Goal: Information Seeking & Learning: Learn about a topic

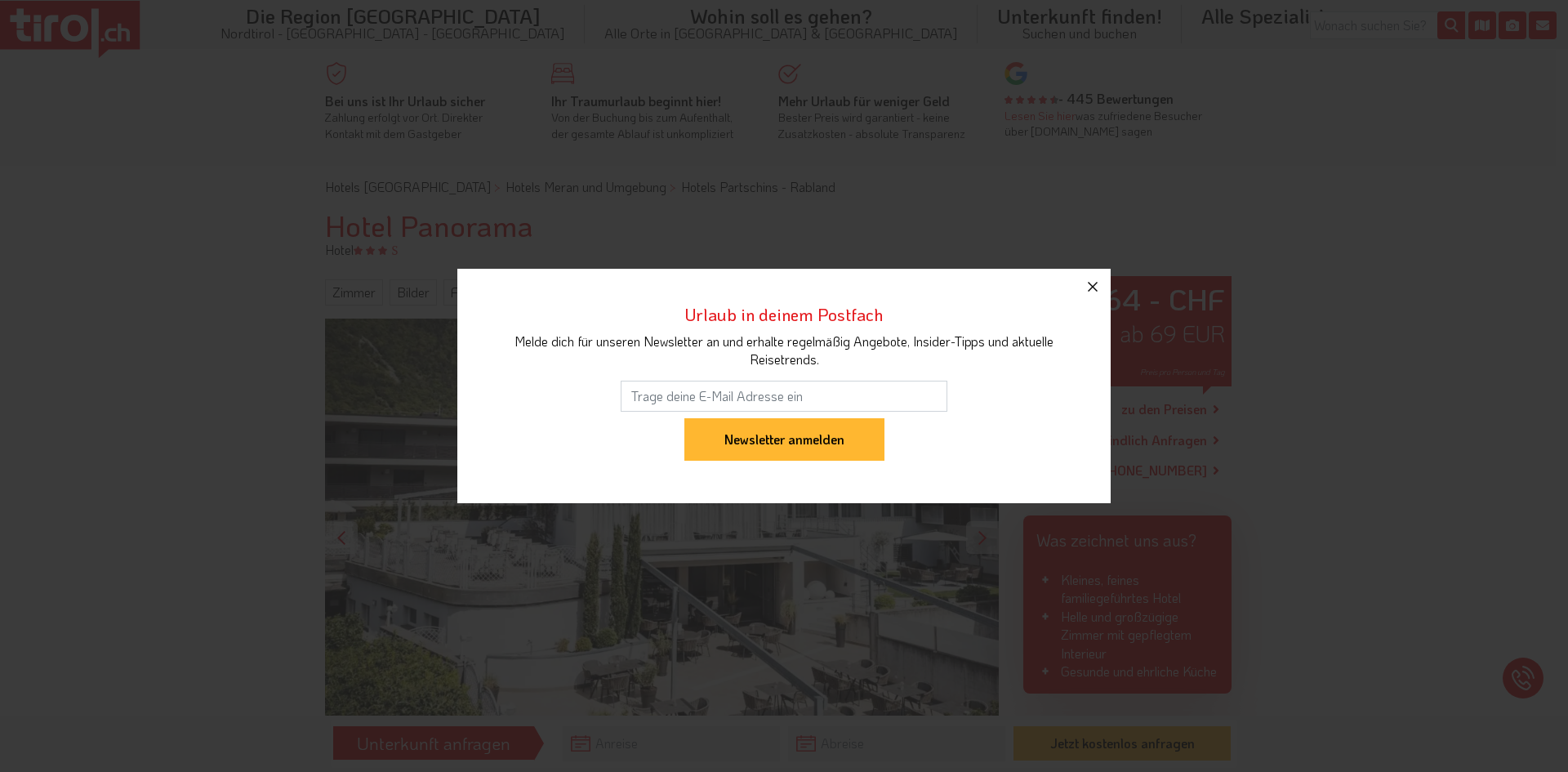
click at [1091, 288] on icon "button" at bounding box center [1093, 287] width 20 height 20
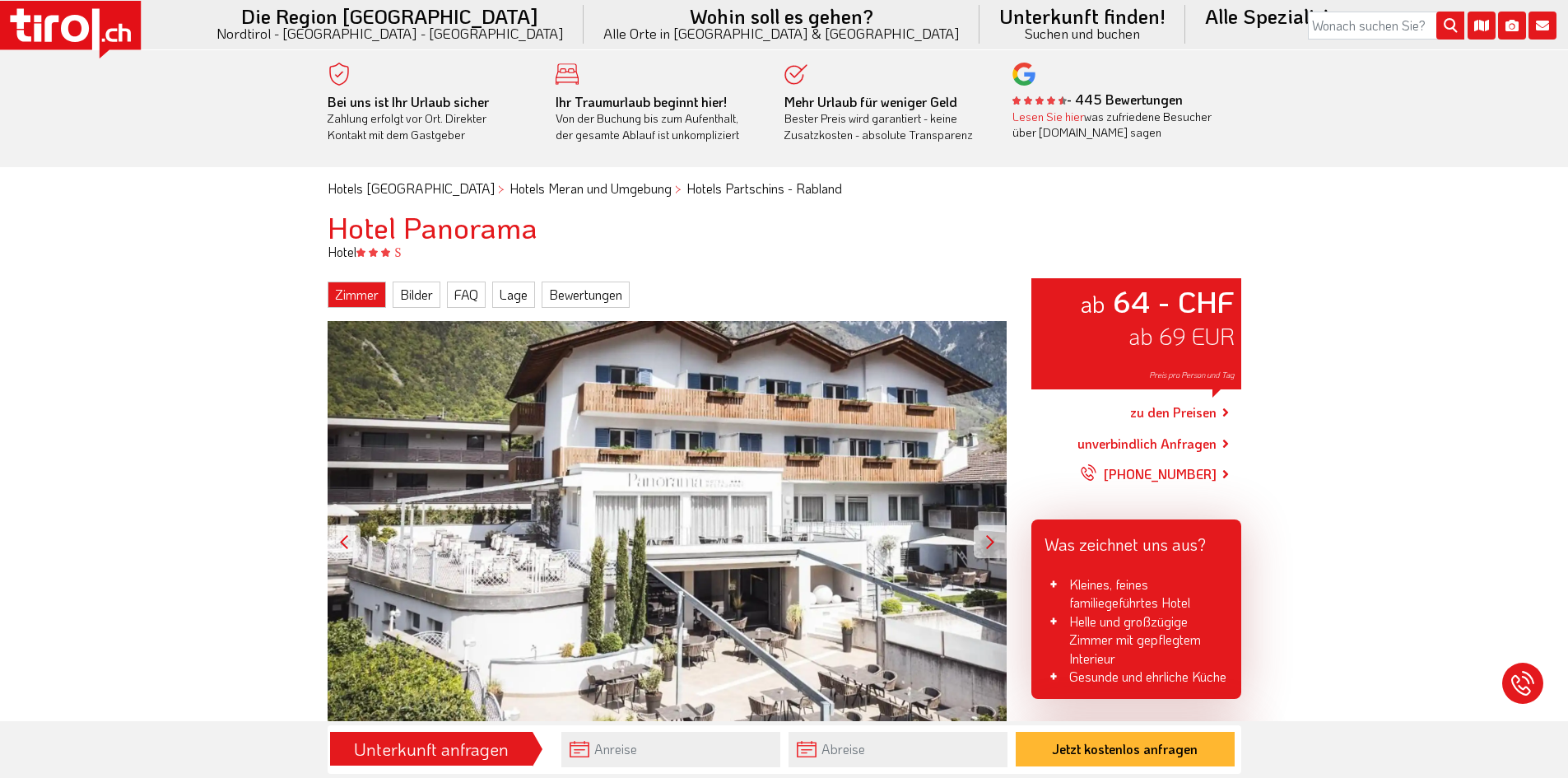
click at [360, 299] on link "Zimmer" at bounding box center [357, 294] width 59 height 26
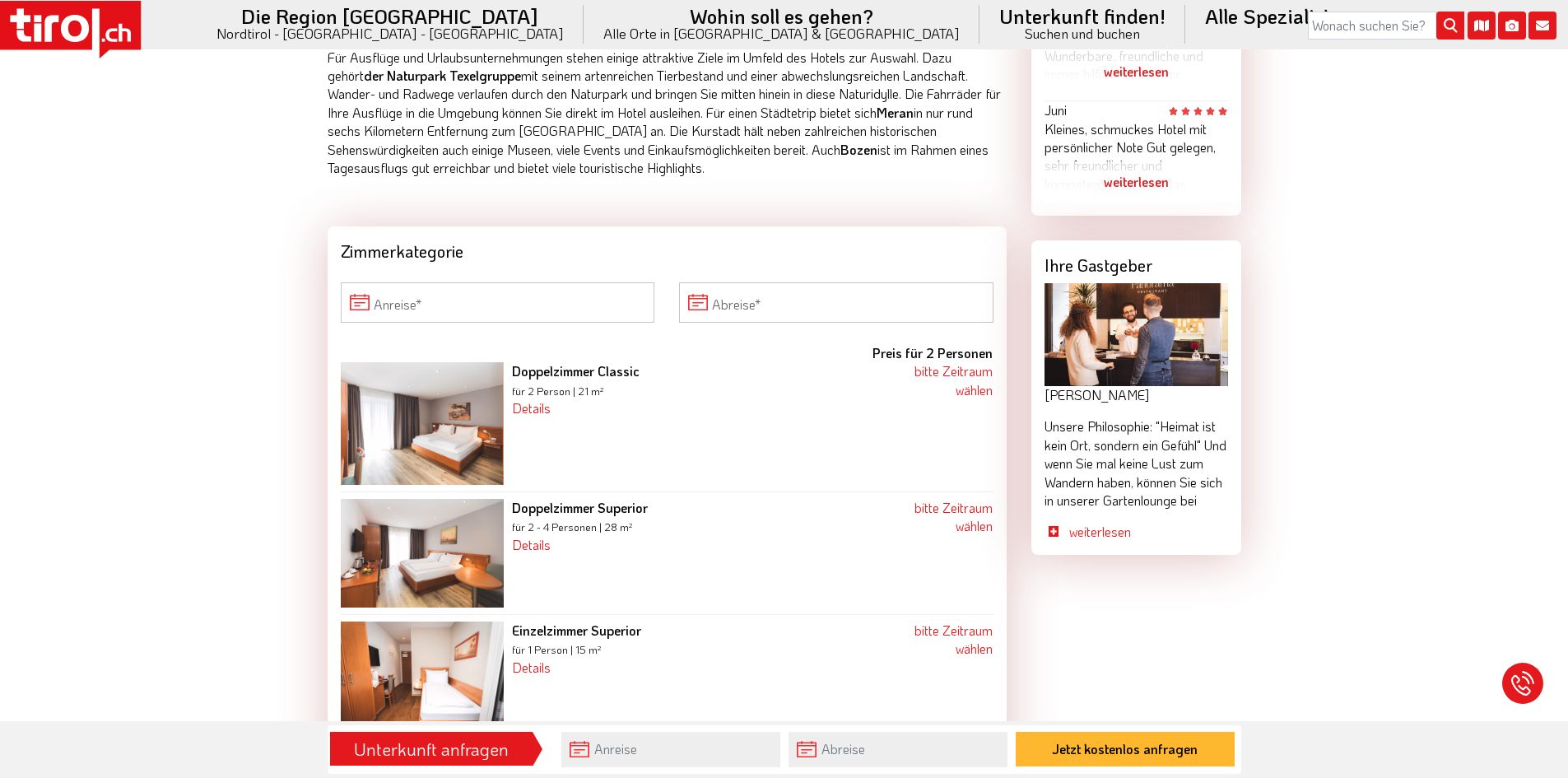
scroll to position [1386, 0]
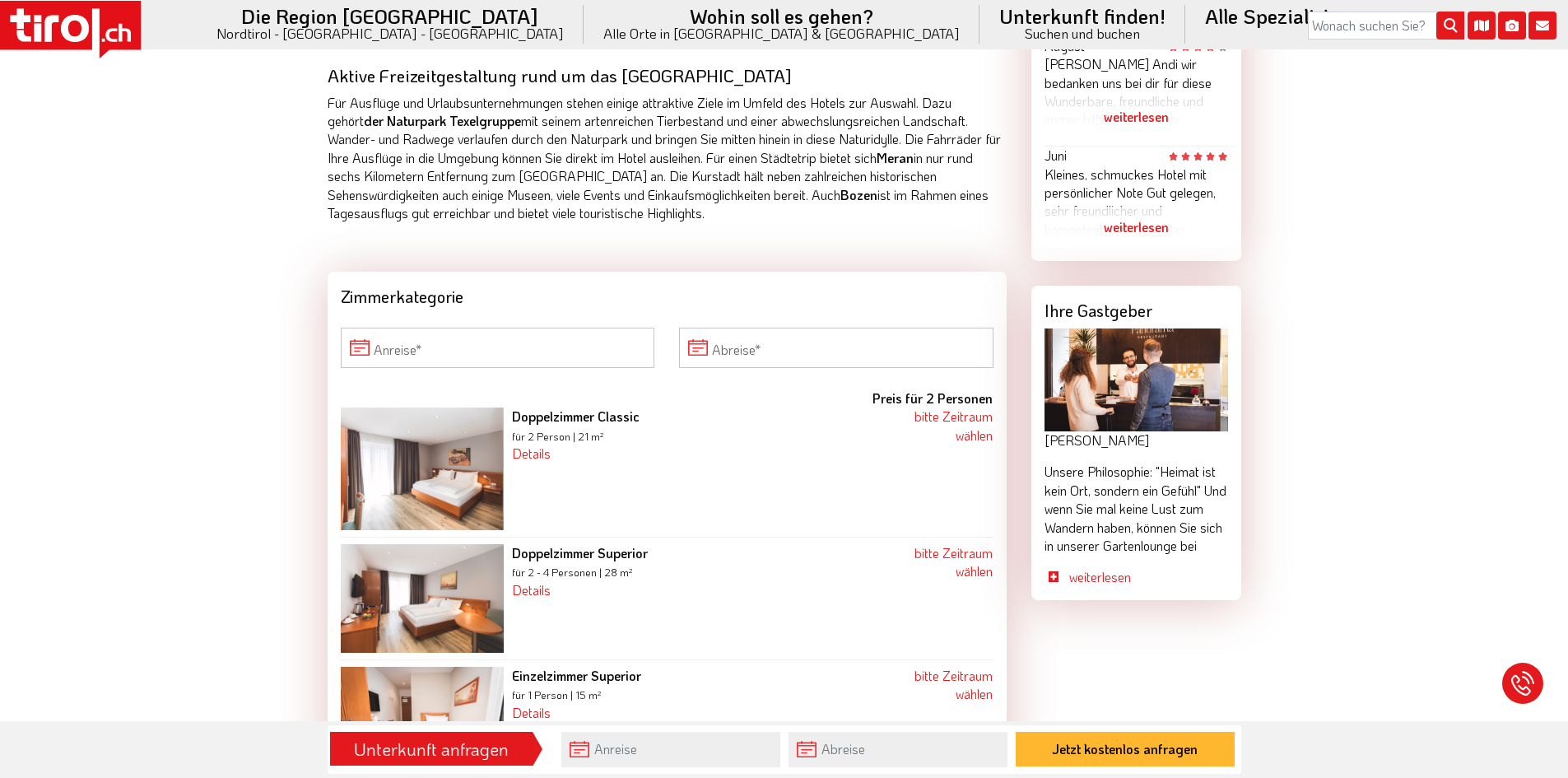
click at [450, 457] on img at bounding box center [422, 469] width 163 height 122
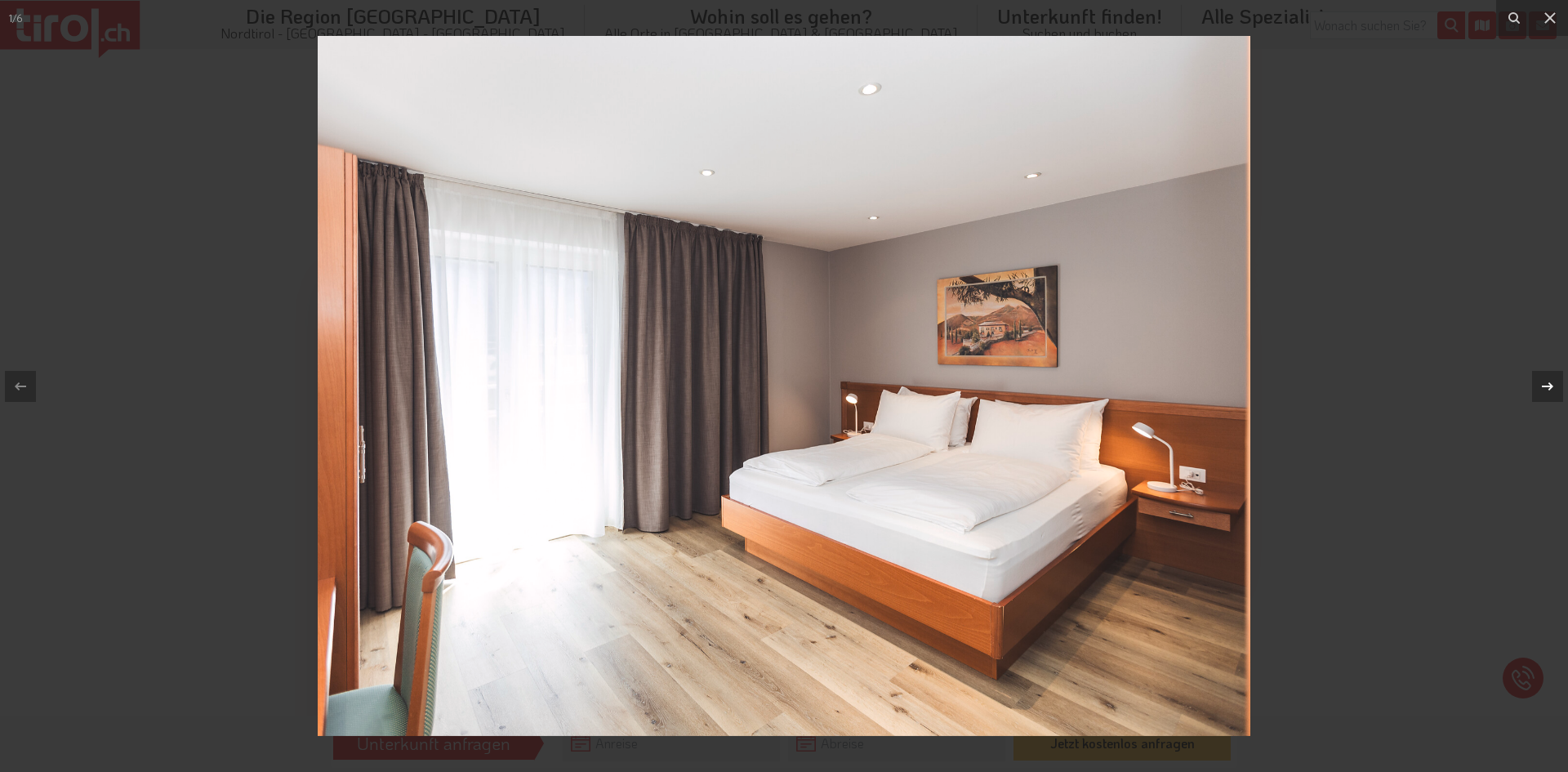
click at [1547, 388] on icon at bounding box center [1548, 387] width 20 height 20
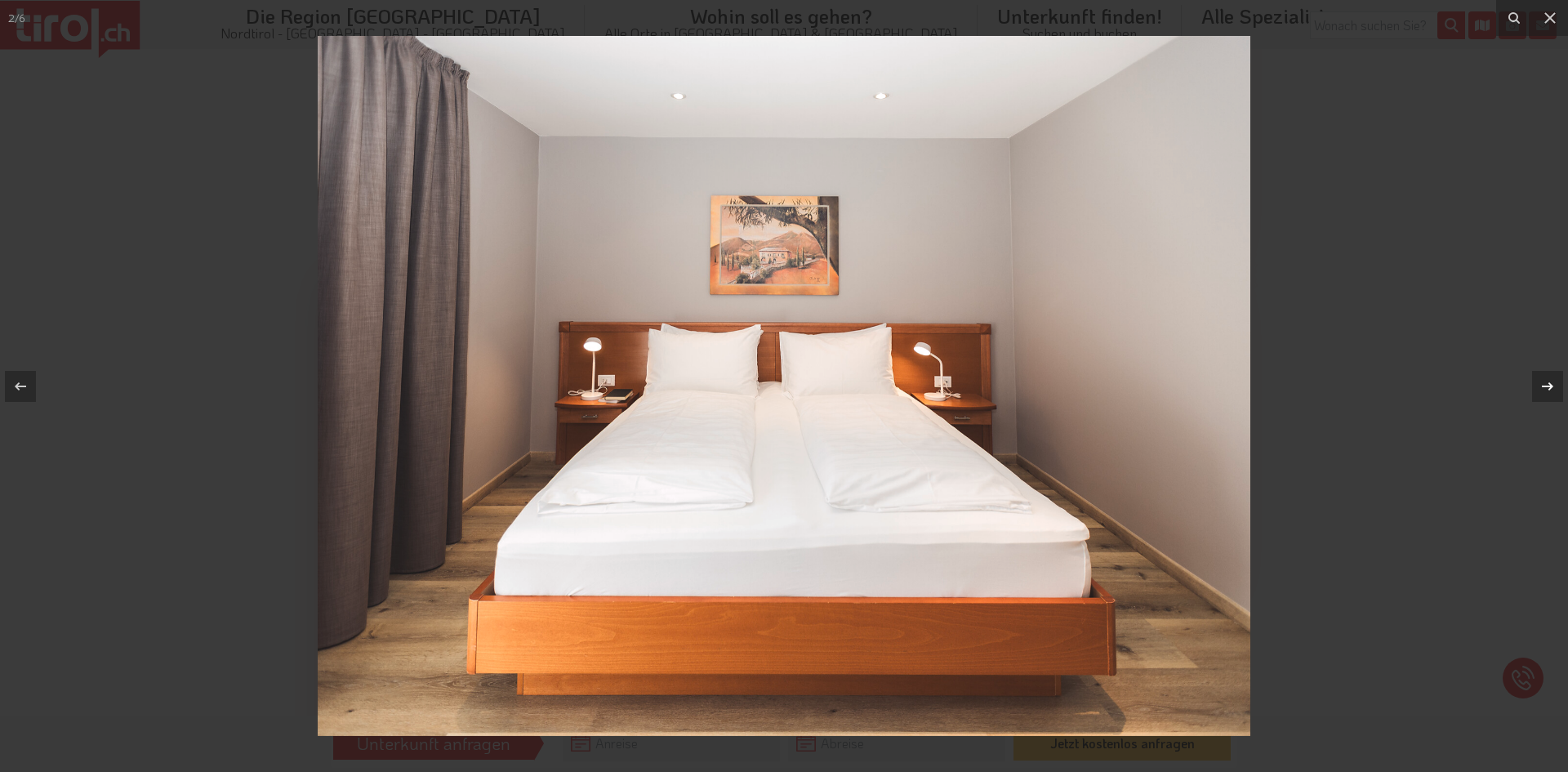
click at [1547, 388] on icon at bounding box center [1548, 387] width 20 height 20
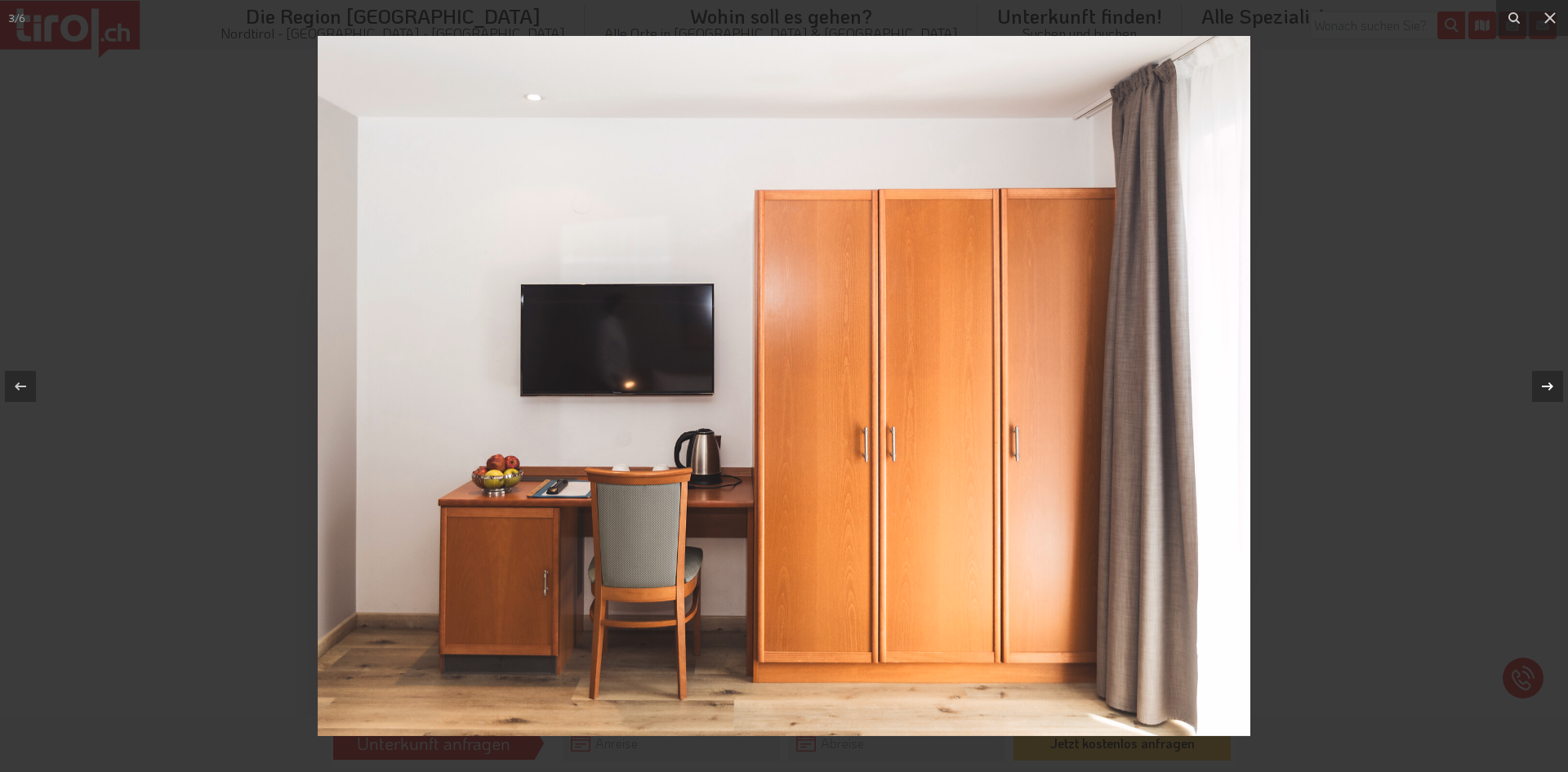
click at [1547, 388] on icon at bounding box center [1548, 387] width 20 height 20
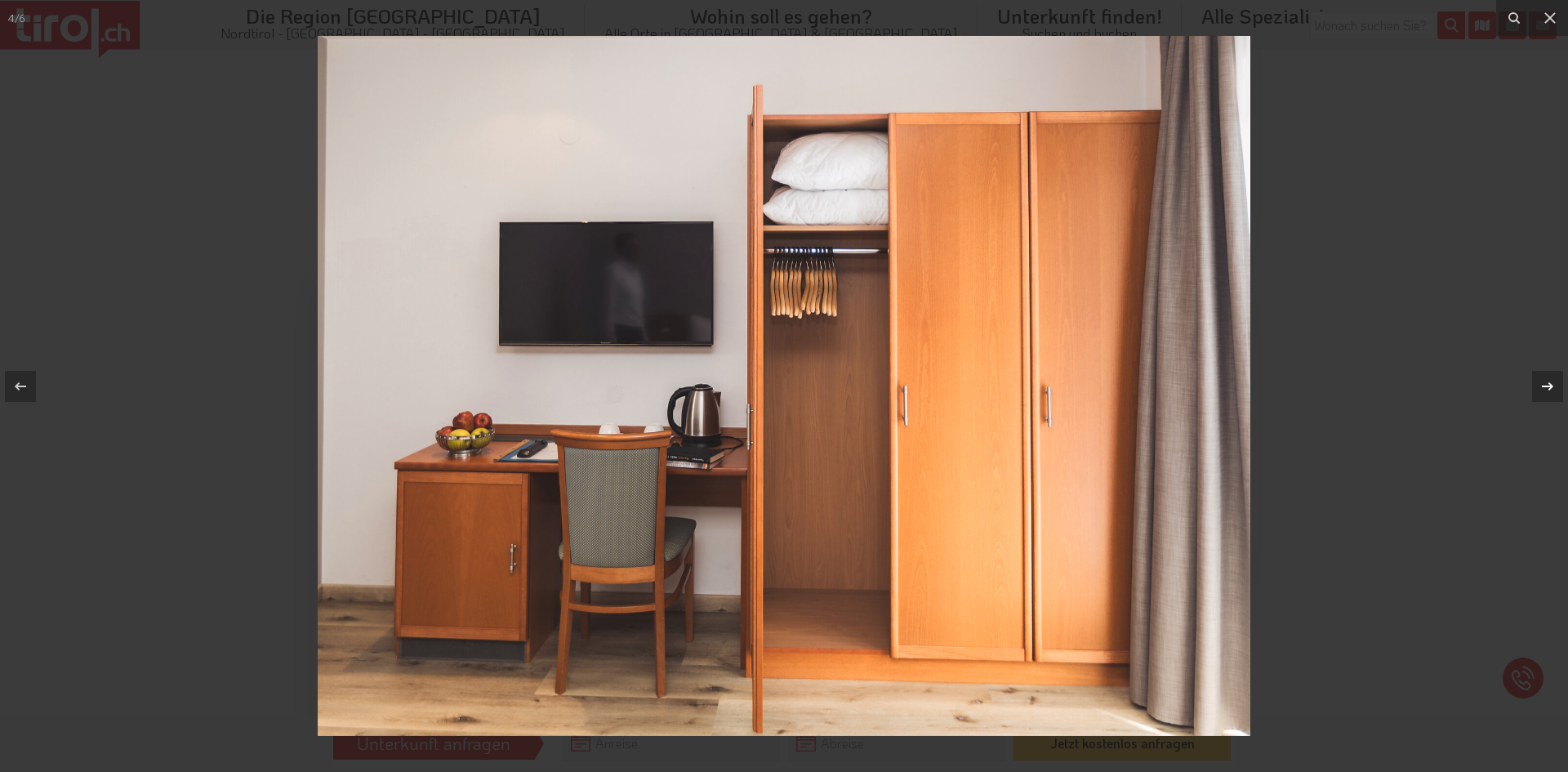
click at [1547, 388] on icon at bounding box center [1548, 387] width 20 height 20
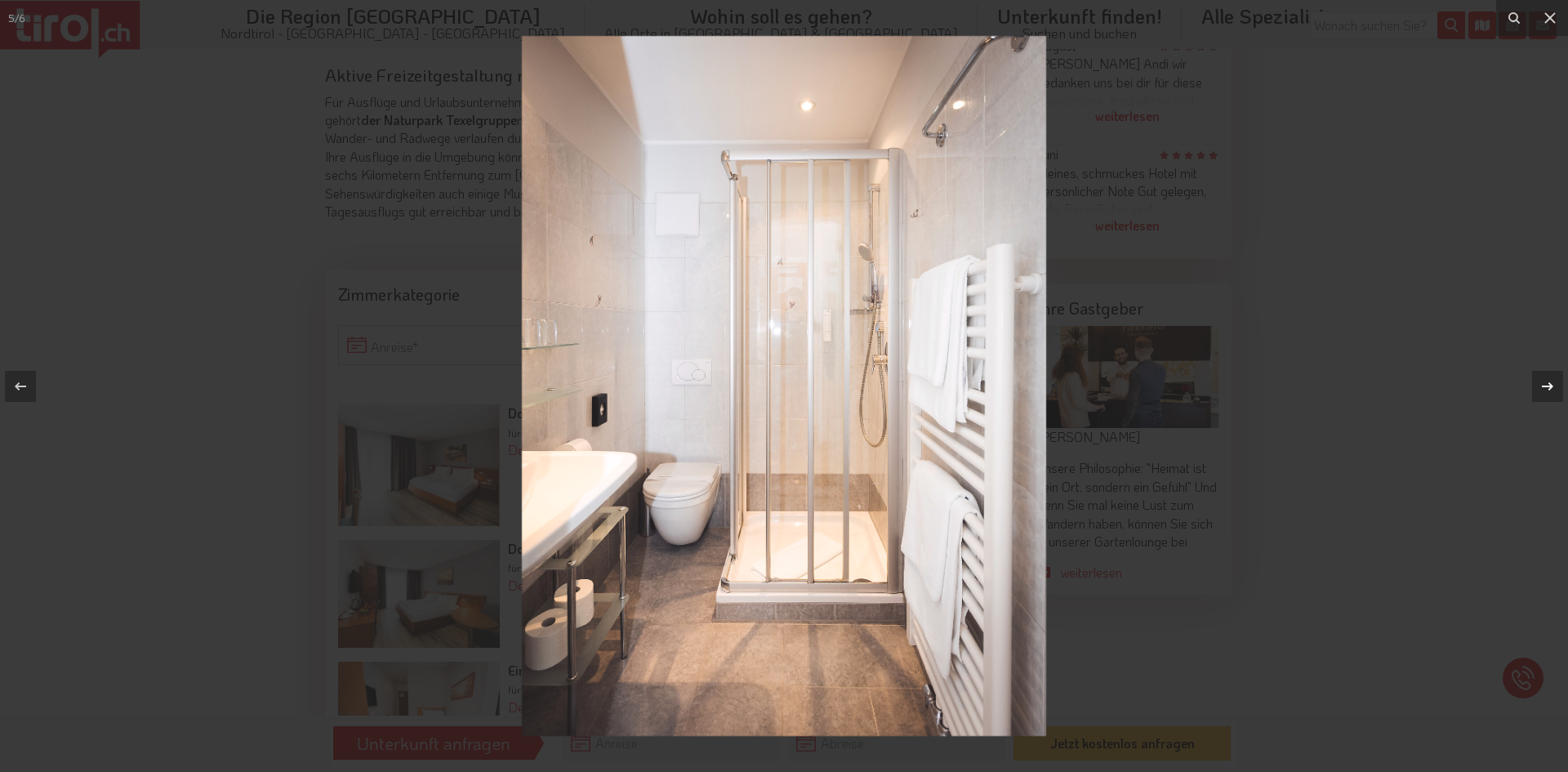
click at [1546, 388] on icon at bounding box center [1548, 387] width 20 height 20
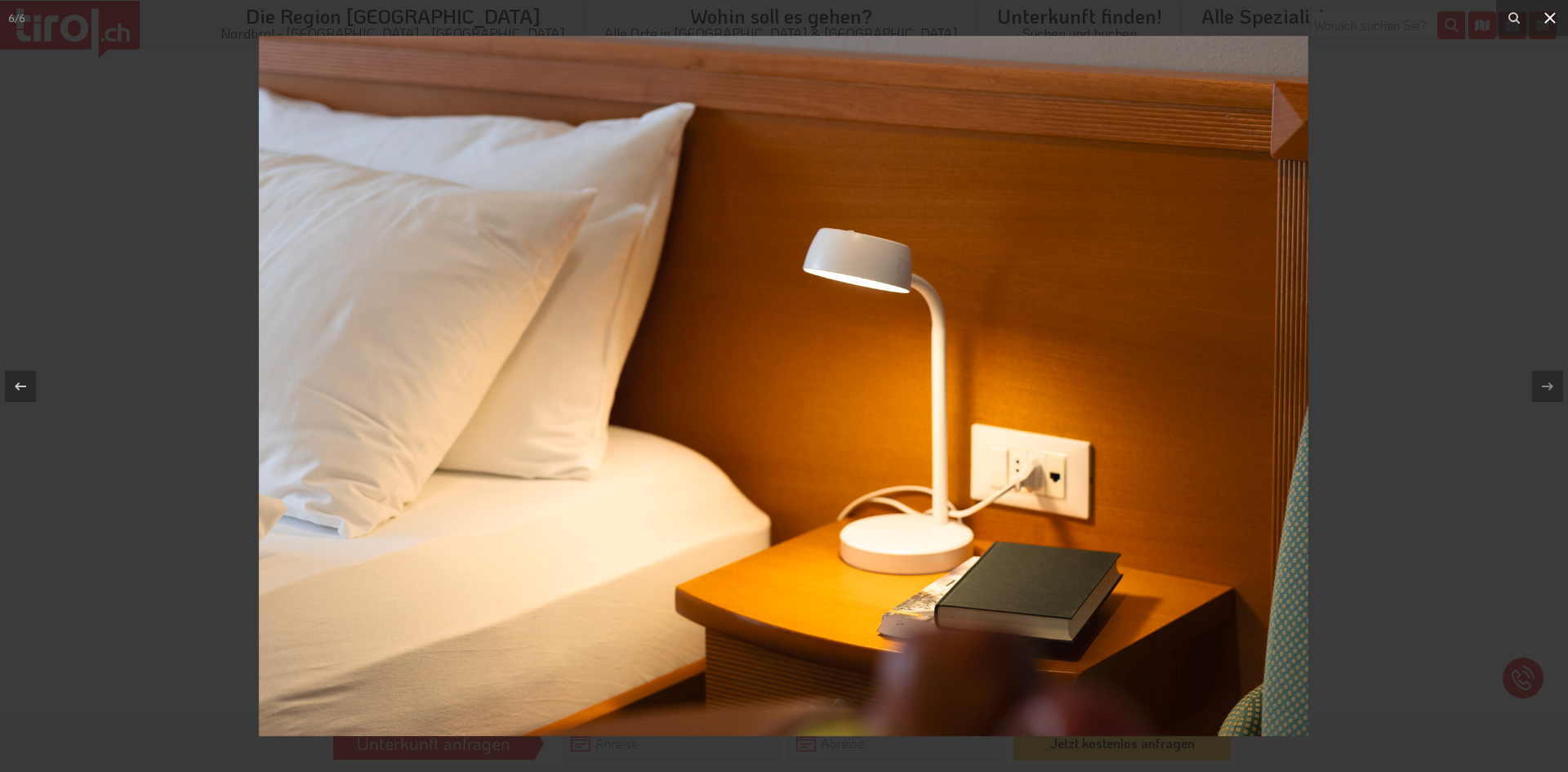
click at [1550, 17] on icon at bounding box center [1551, 18] width 12 height 12
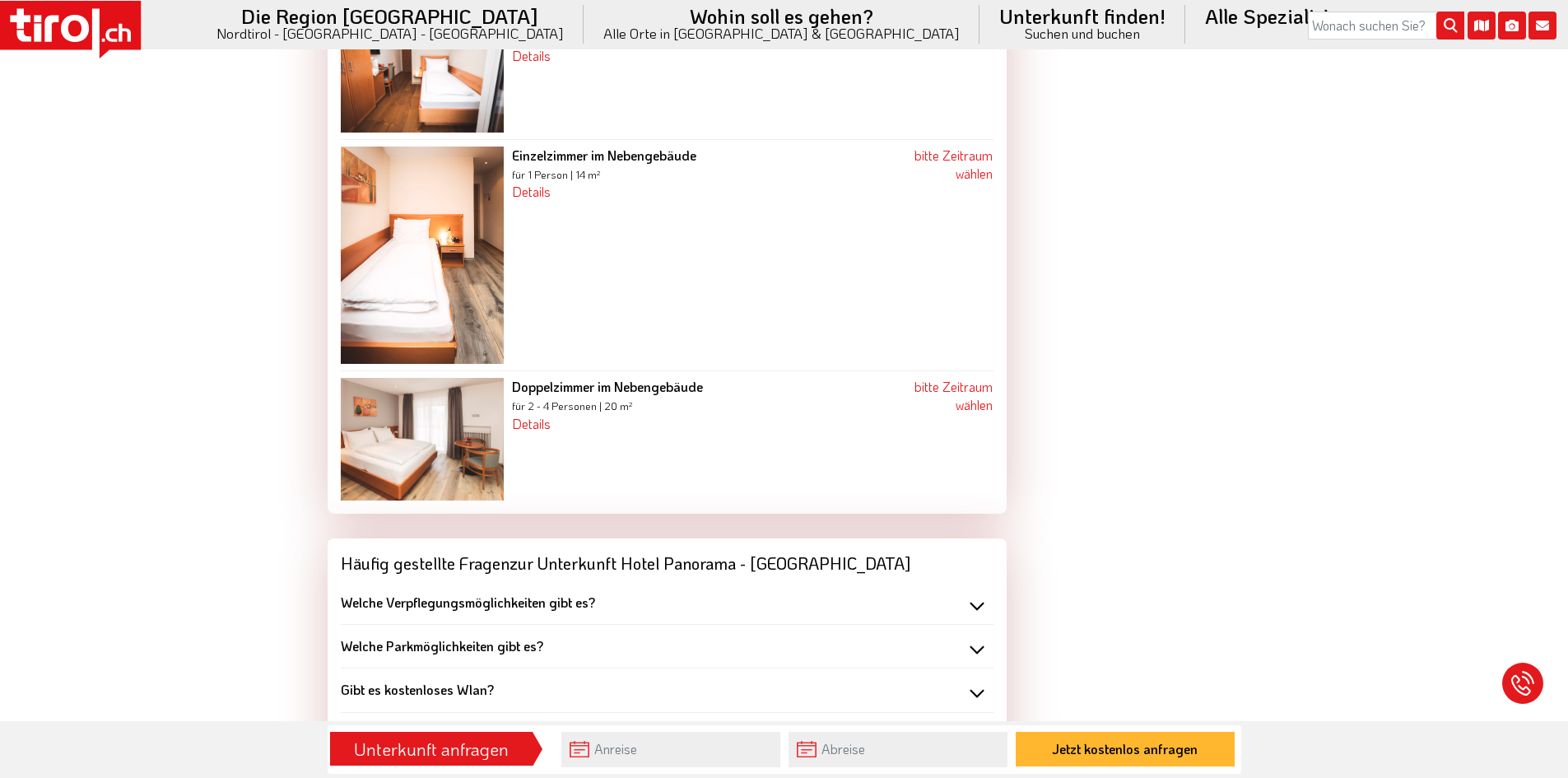
scroll to position [2044, 0]
click at [395, 402] on img at bounding box center [422, 438] width 163 height 122
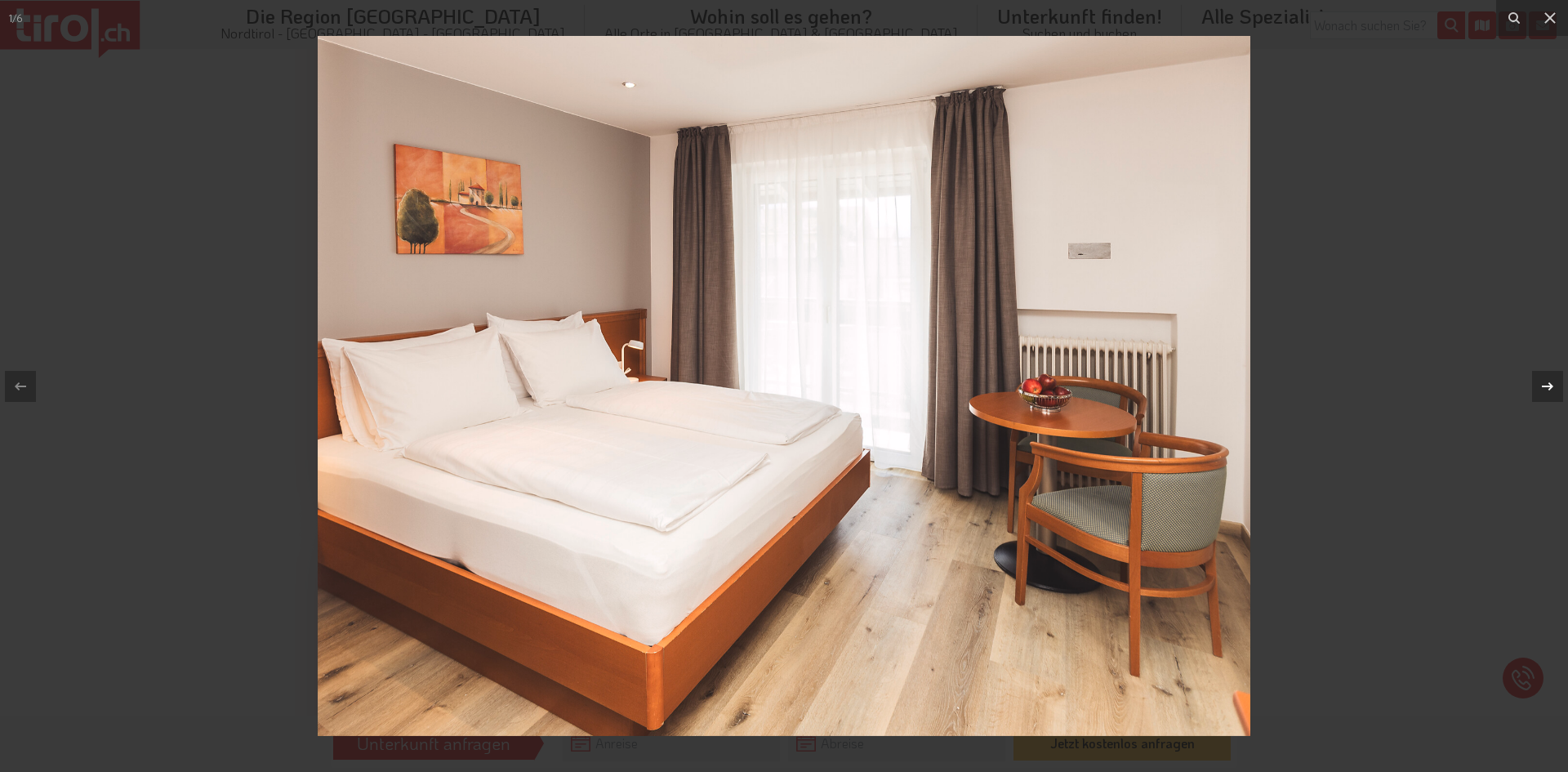
click at [1555, 383] on icon at bounding box center [1548, 387] width 20 height 20
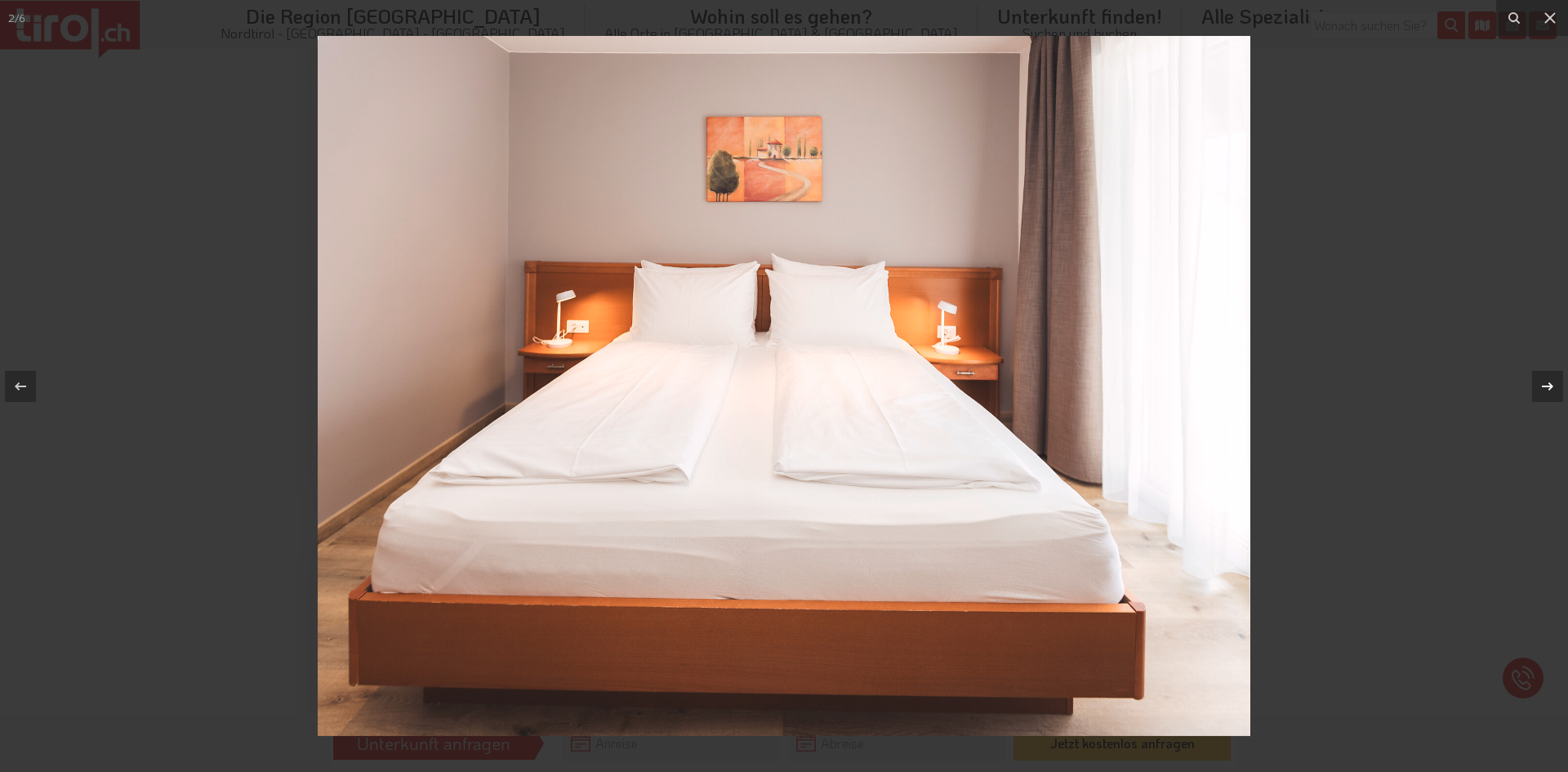
click at [1546, 384] on icon at bounding box center [1548, 387] width 20 height 20
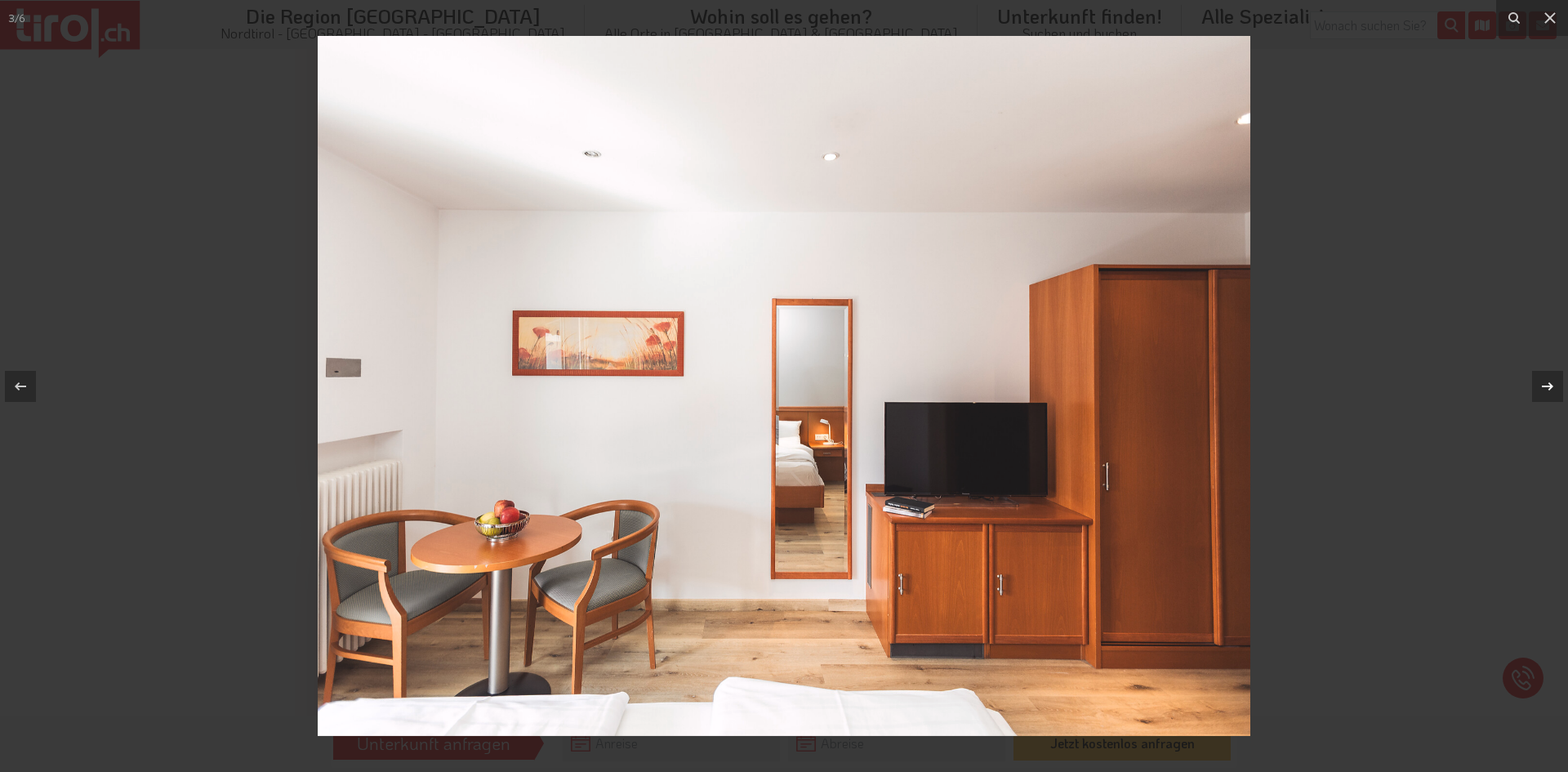
click at [1546, 384] on icon at bounding box center [1548, 387] width 20 height 20
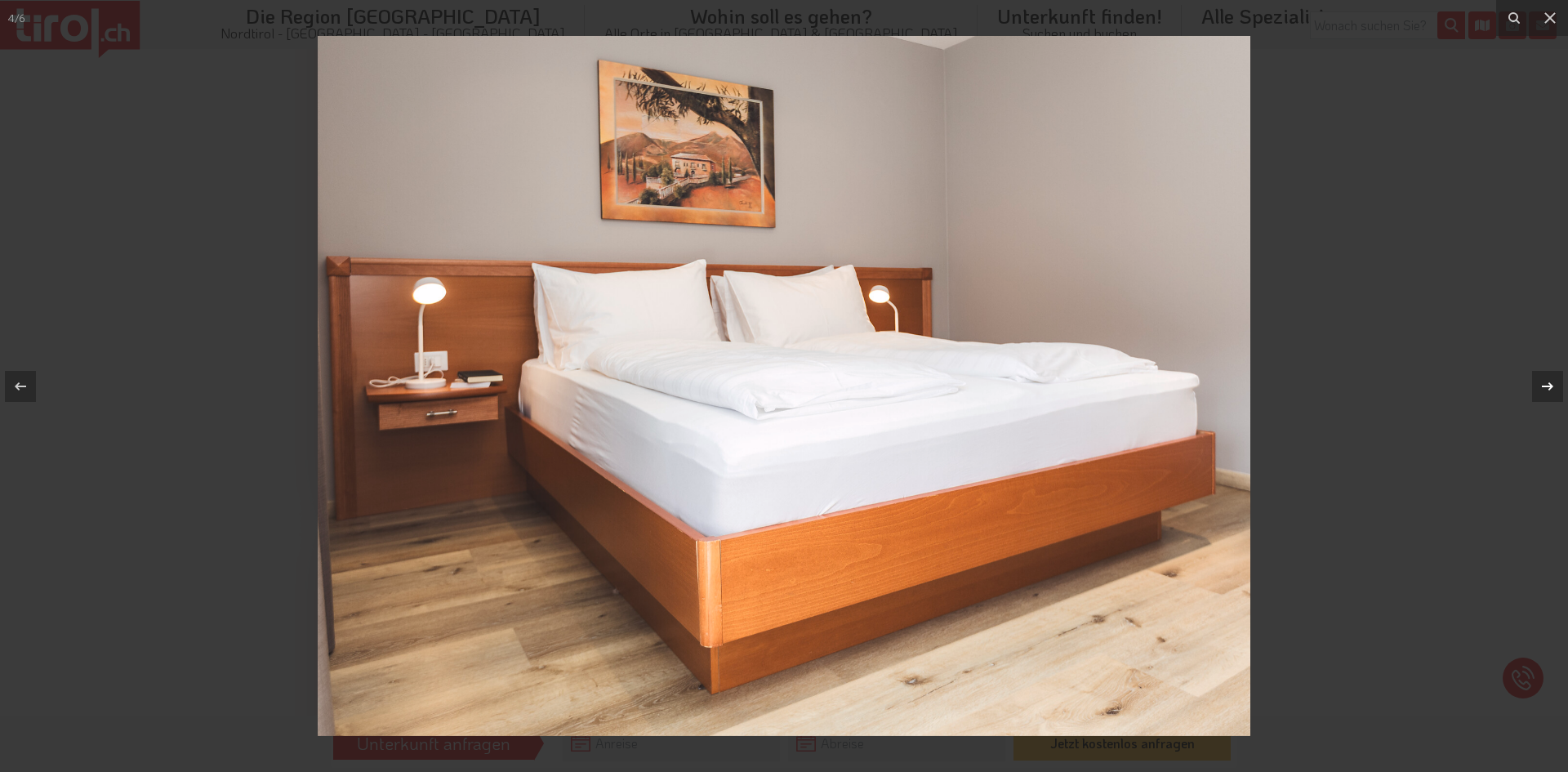
click at [1546, 384] on icon at bounding box center [1548, 387] width 20 height 20
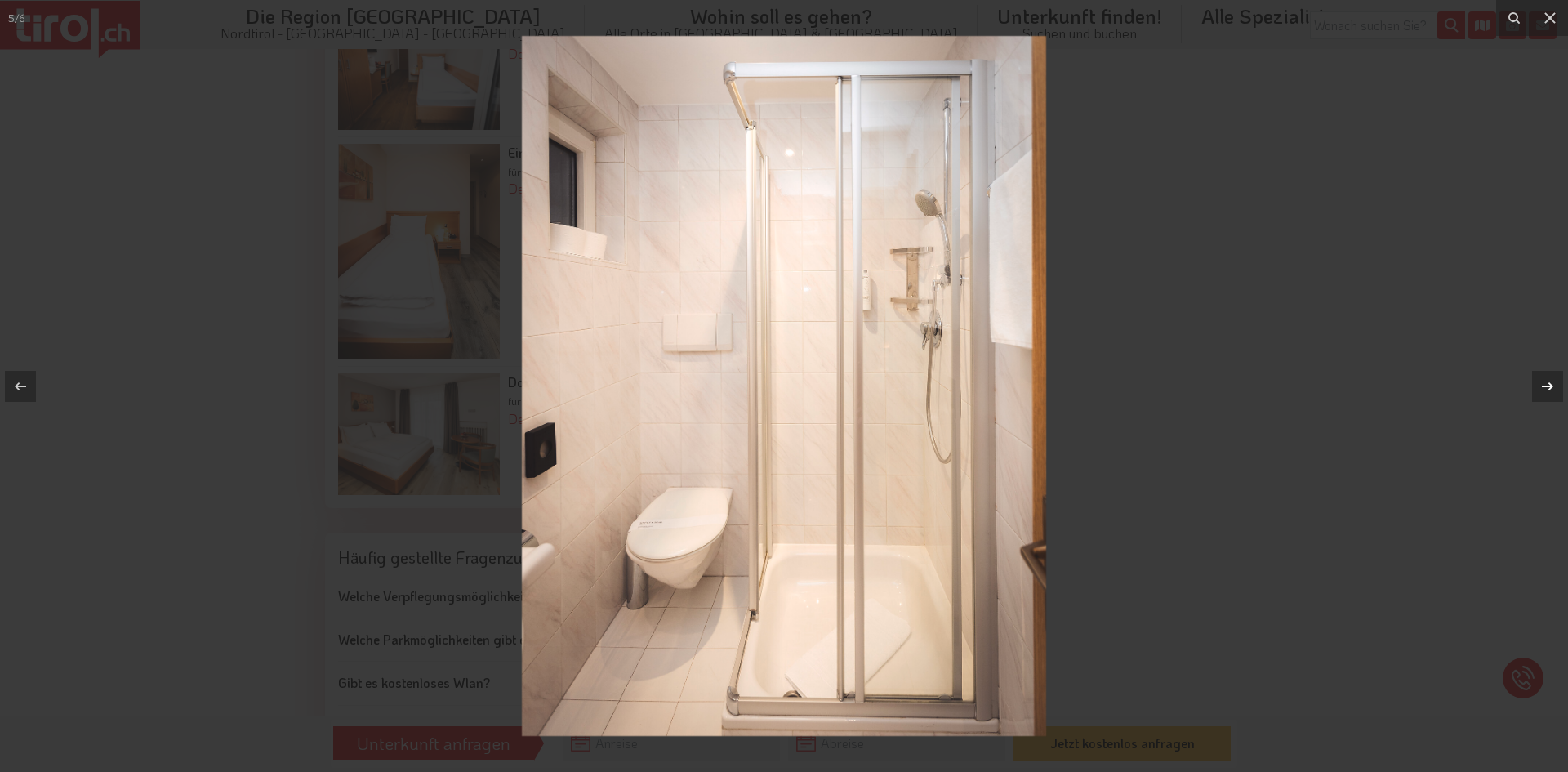
click at [1546, 384] on div "5 / 6" at bounding box center [784, 386] width 1568 height 772
click at [1556, 15] on icon at bounding box center [1551, 18] width 20 height 20
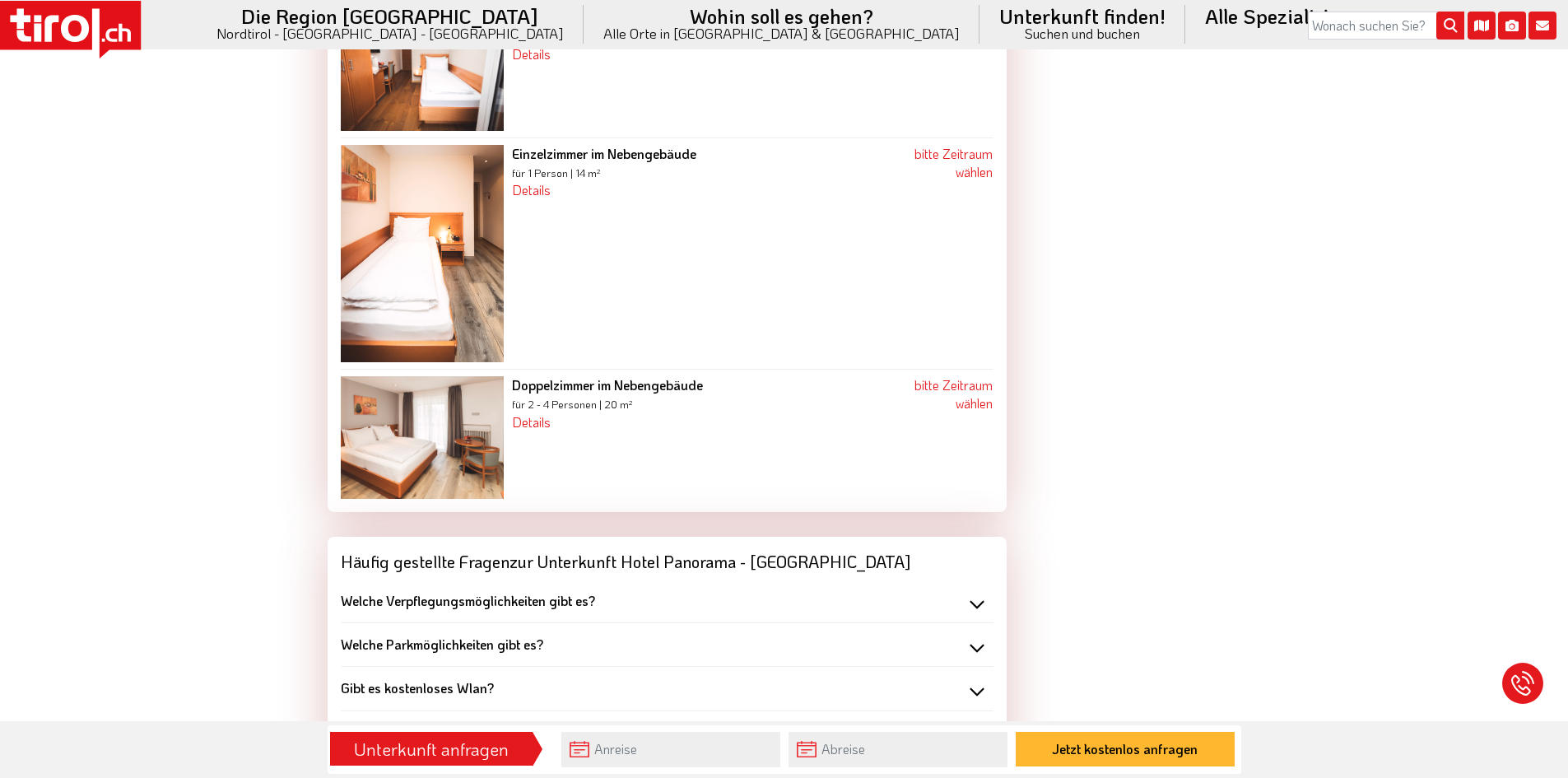
click at [448, 679] on b "Gibt es kostenloses Wlan?" at bounding box center [417, 687] width 153 height 18
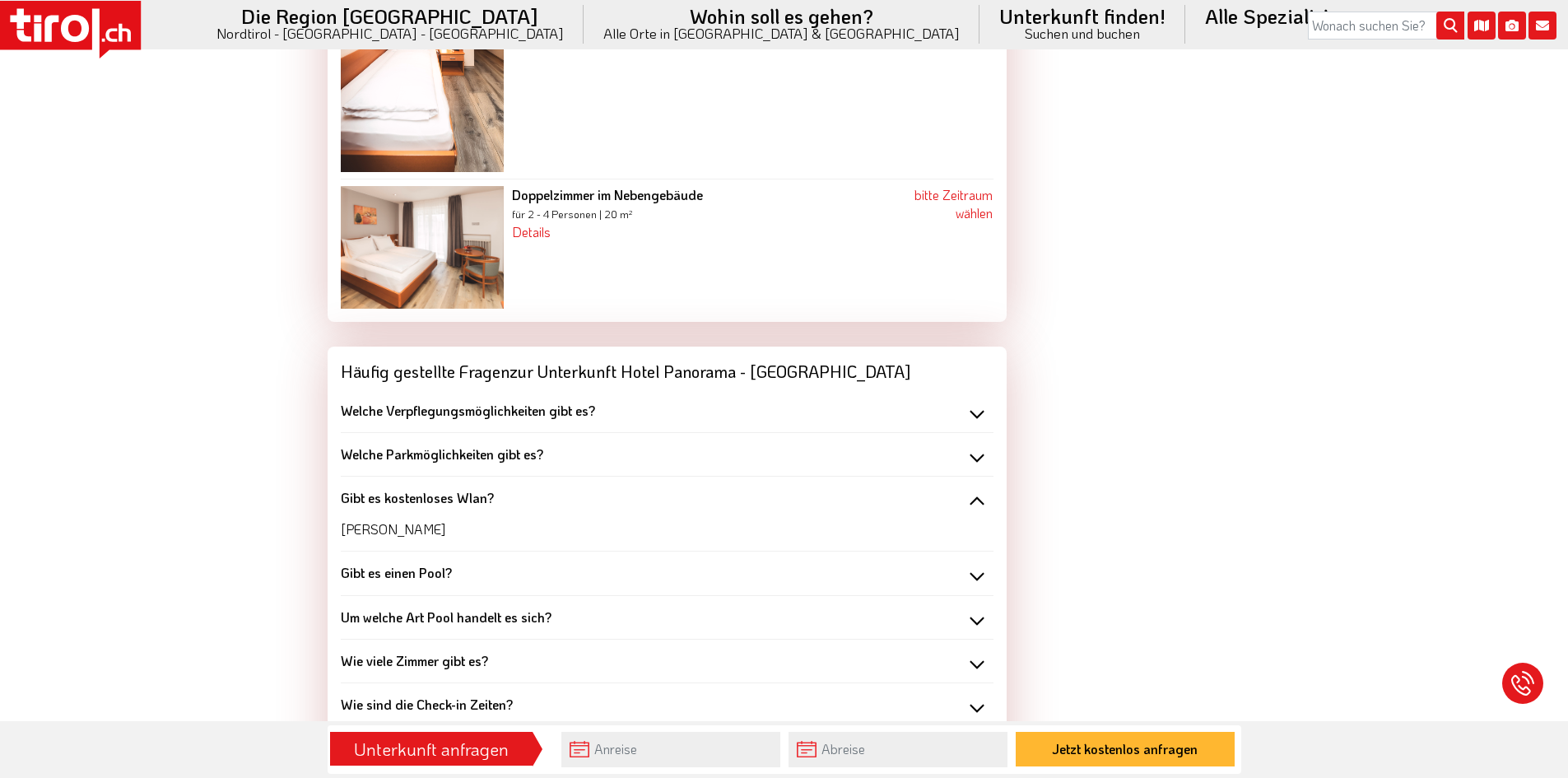
scroll to position [2291, 0]
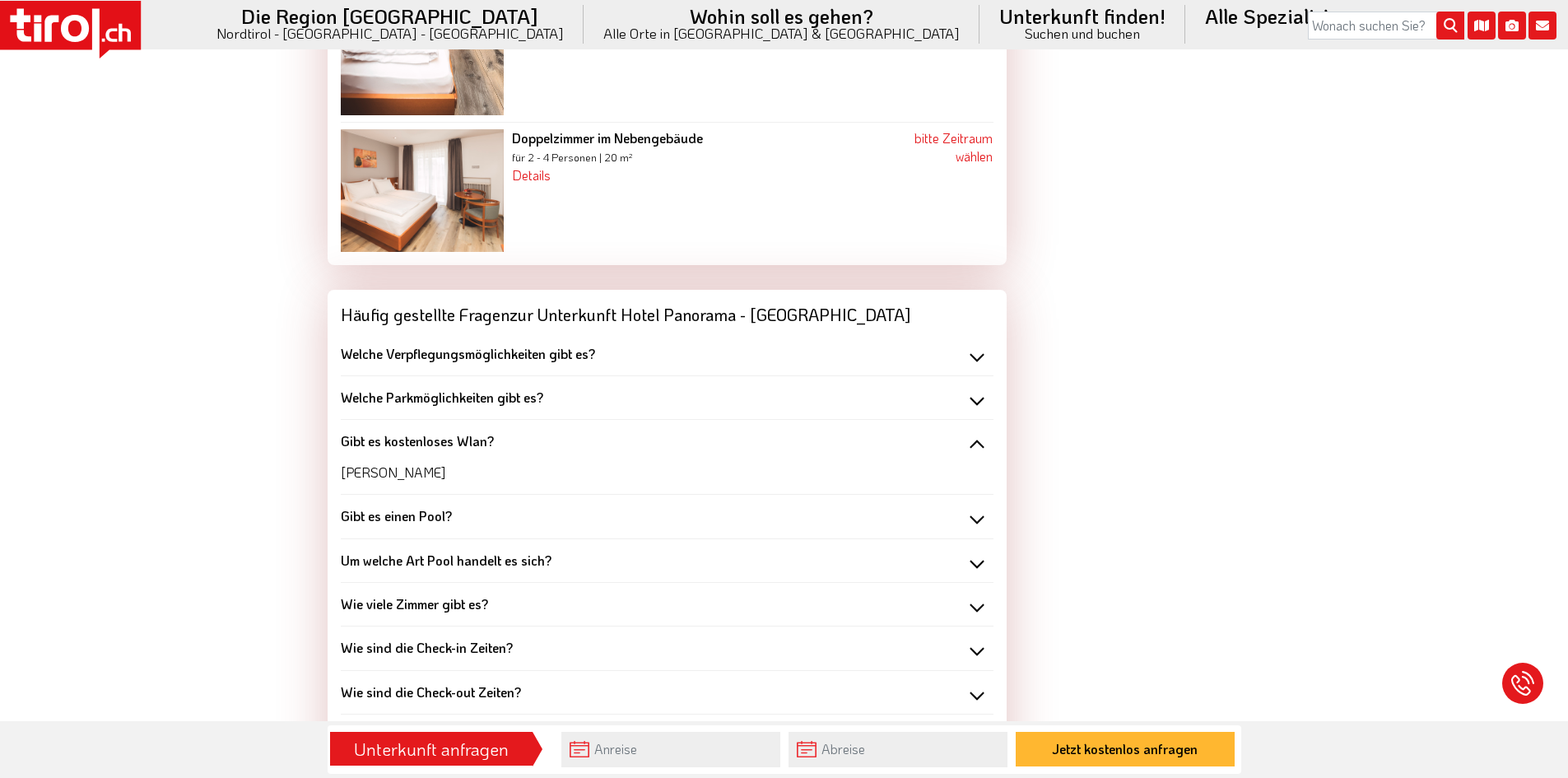
click at [979, 433] on div "Gibt es kostenloses Wlan?" at bounding box center [667, 442] width 653 height 18
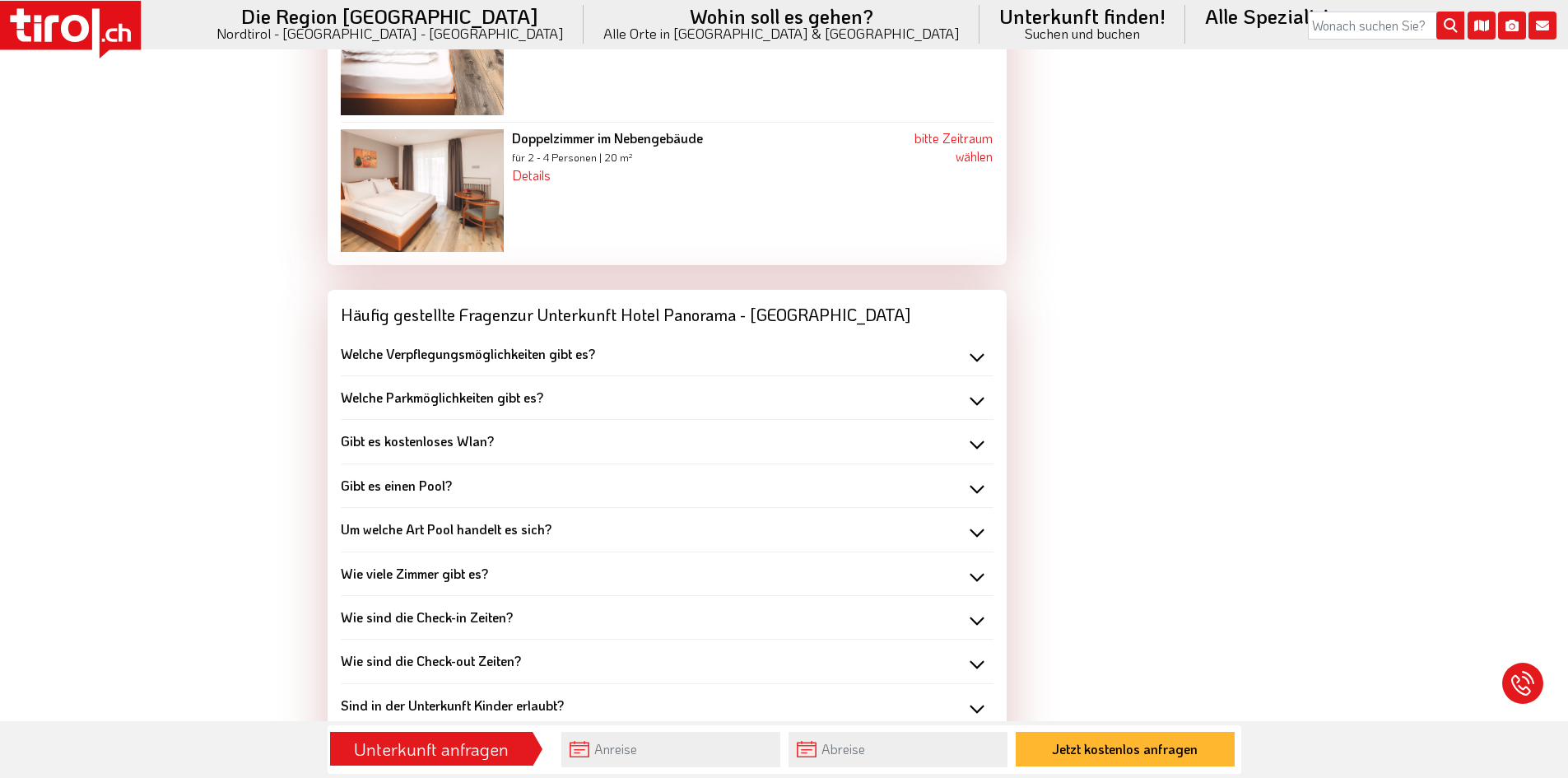
click at [805, 477] on div "Gibt es einen Pool?" at bounding box center [667, 486] width 653 height 18
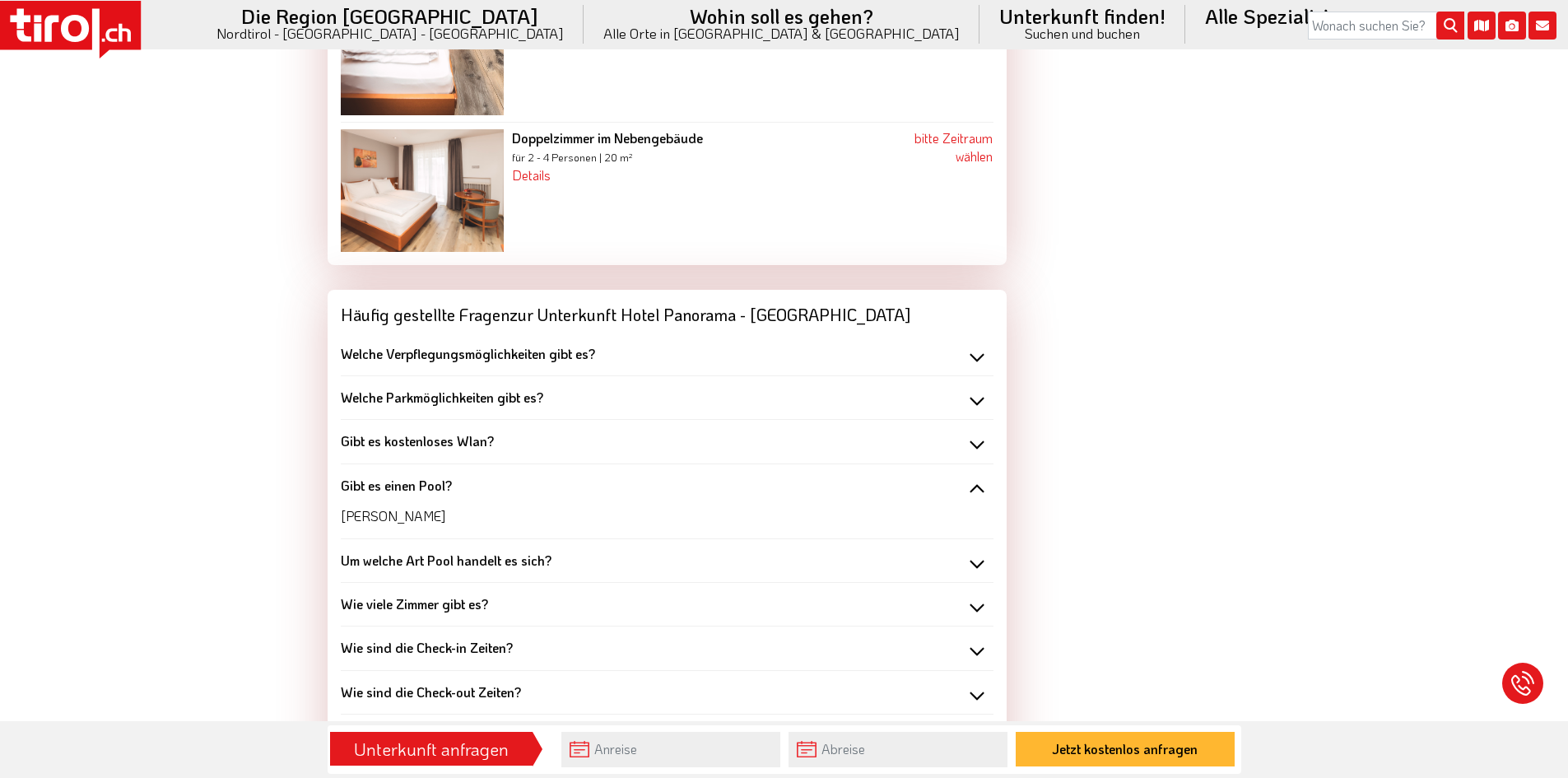
click at [977, 477] on div "Gibt es einen Pool?" at bounding box center [667, 486] width 653 height 18
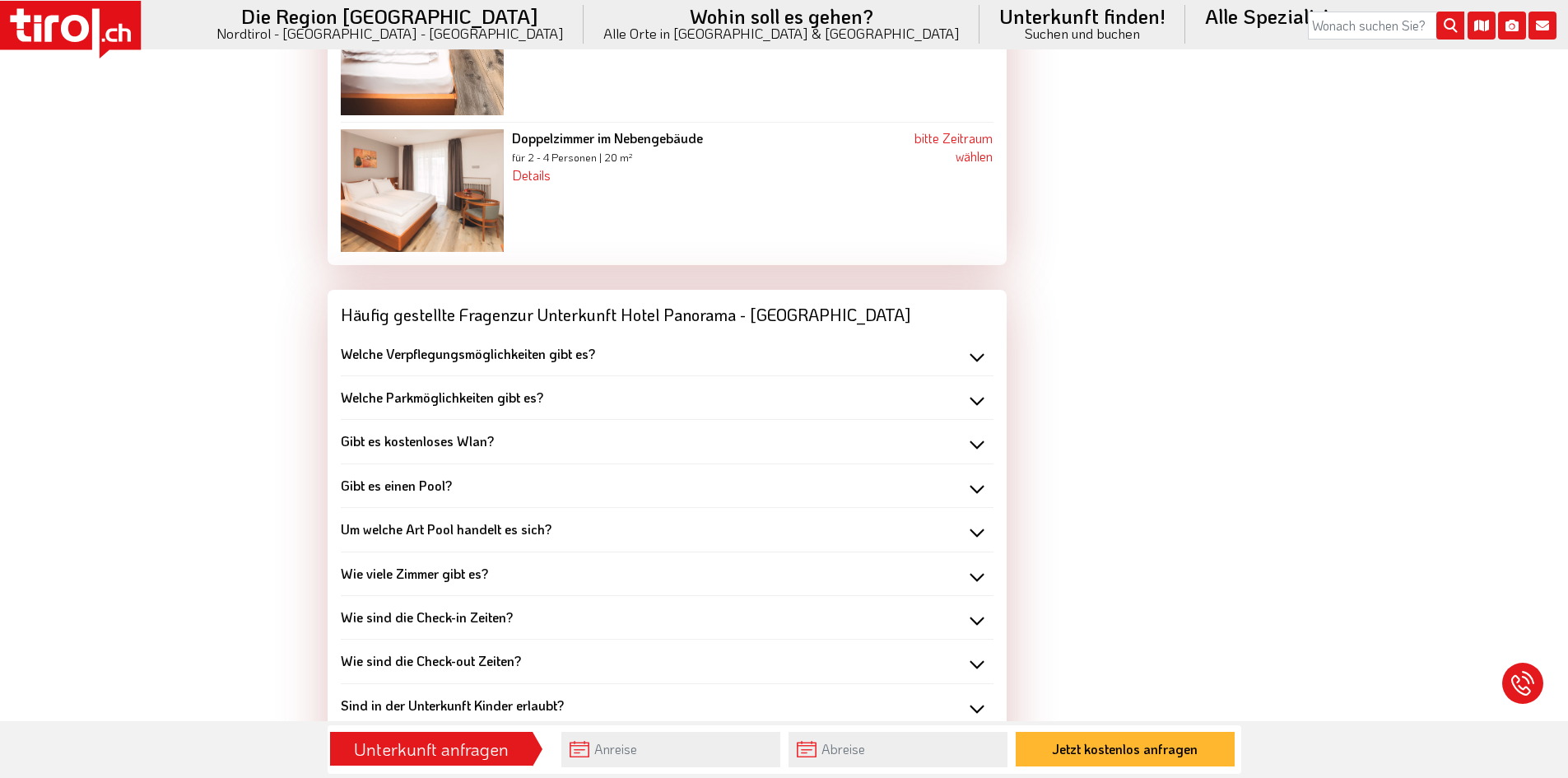
click at [486, 521] on b "Um welche Art Pool handelt es sich?" at bounding box center [446, 529] width 210 height 18
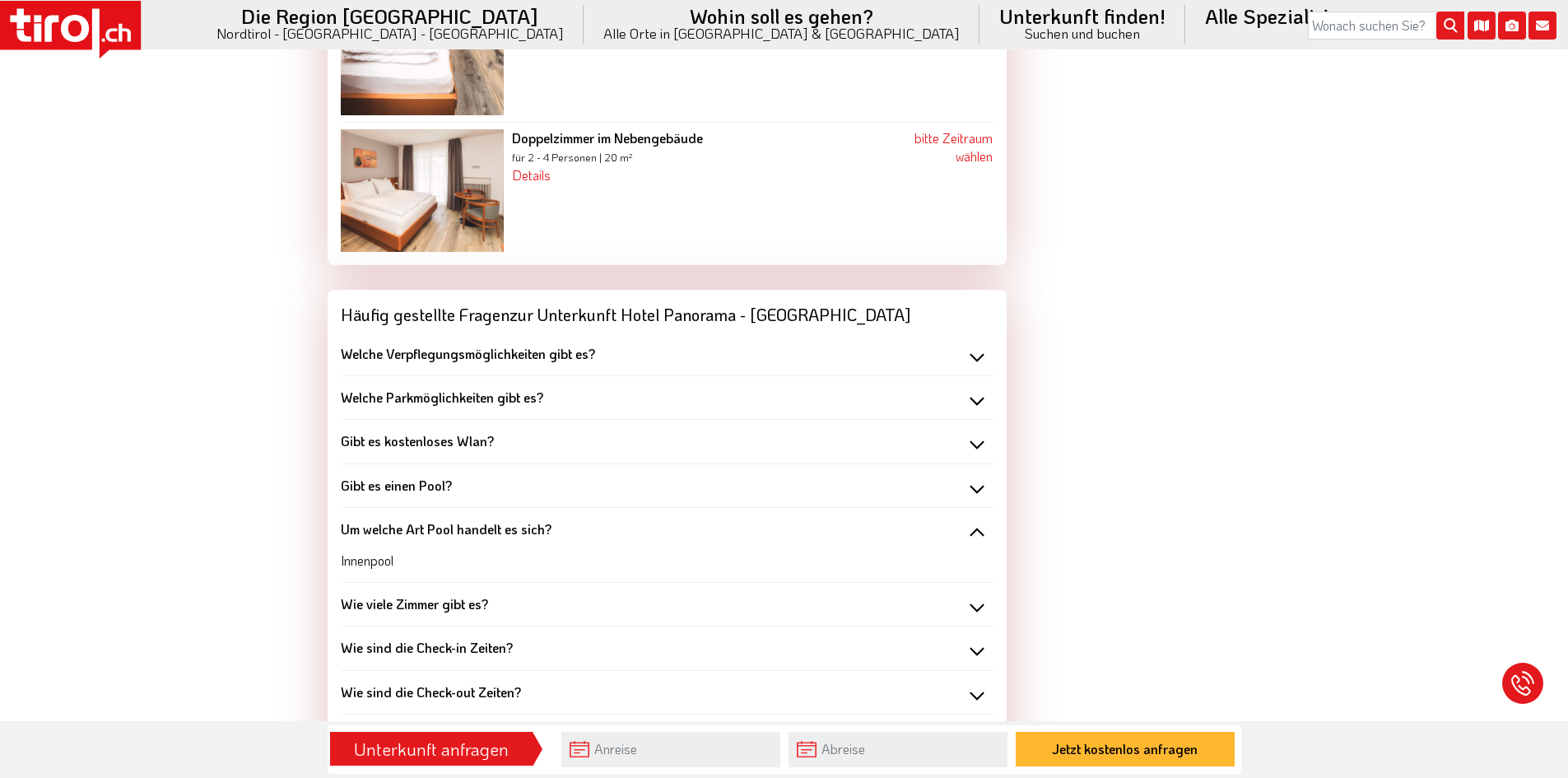
click at [975, 521] on div "Um welche Art Pool handelt es sich?" at bounding box center [667, 530] width 653 height 18
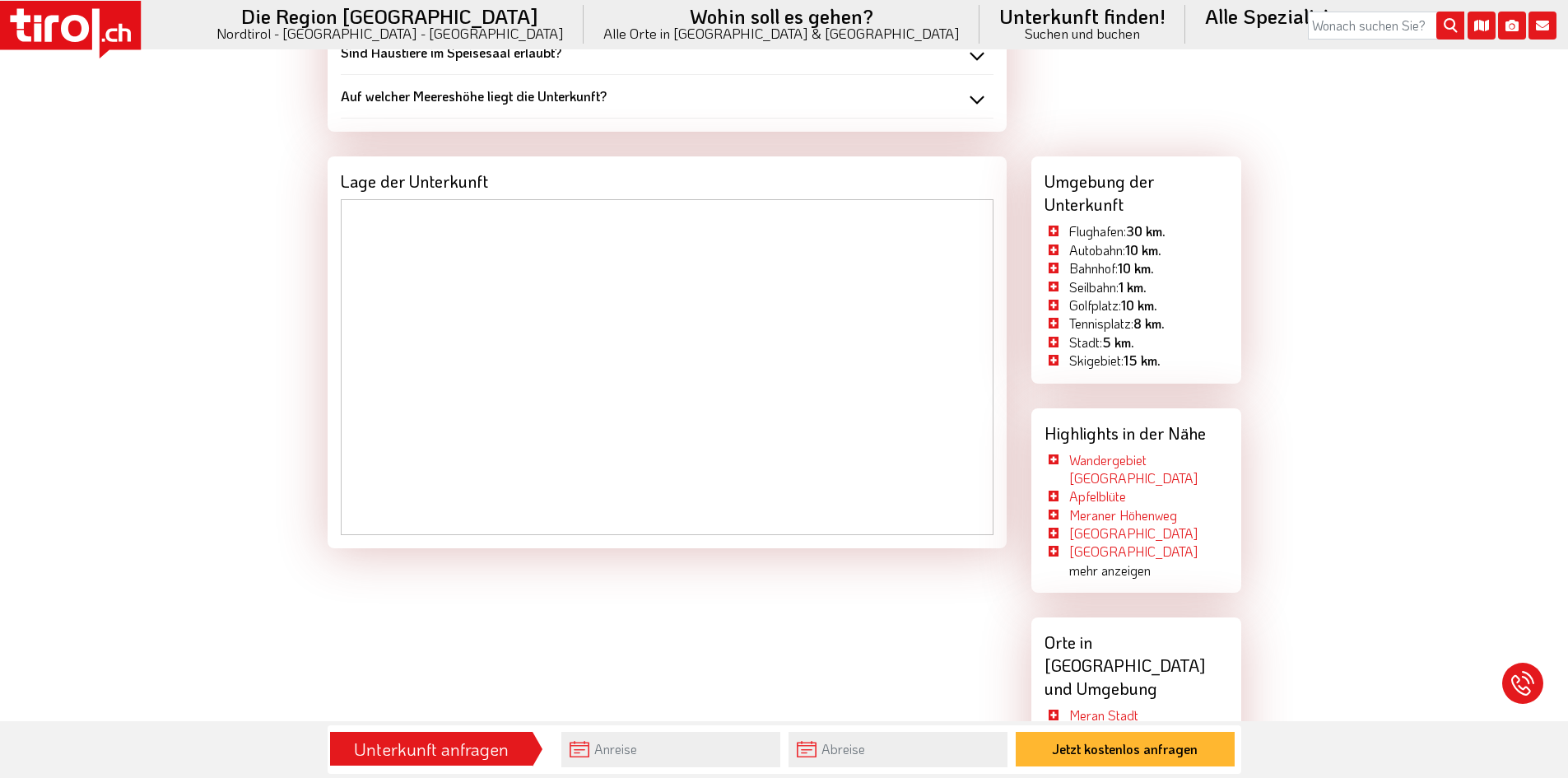
scroll to position [3115, 0]
